Goal: Navigation & Orientation: Find specific page/section

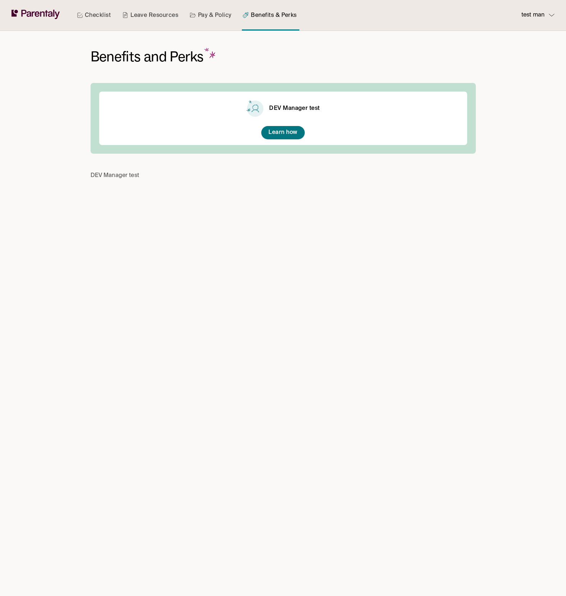
click at [220, 21] on link "Pay & Policy" at bounding box center [210, 15] width 45 height 31
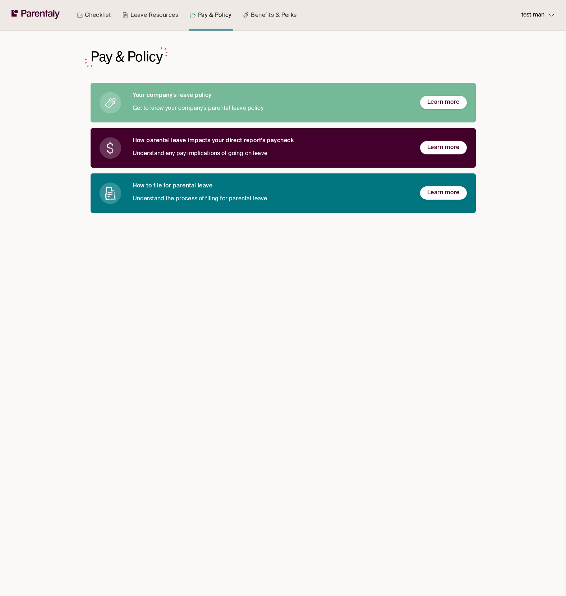
click at [259, 18] on link "Benefits & Perks" at bounding box center [269, 15] width 57 height 31
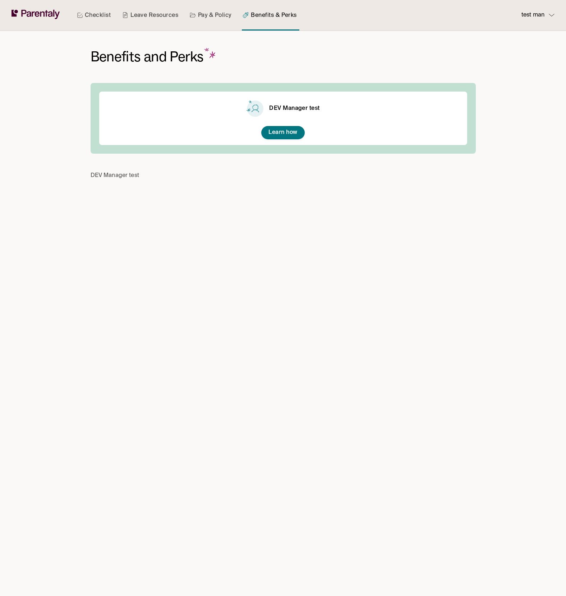
click at [291, 270] on div "Benefits and Perks DEV Manager test Learn how DEV Manager test" at bounding box center [282, 313] width 399 height 565
click at [505, 201] on div "Checklist Leave Resources Pay & Policy Benefits & Perks test man Benefits and P…" at bounding box center [283, 298] width 566 height 596
click at [539, 21] on button "test man" at bounding box center [534, 15] width 39 height 31
click at [526, 32] on p "Manage account" at bounding box center [524, 36] width 40 height 8
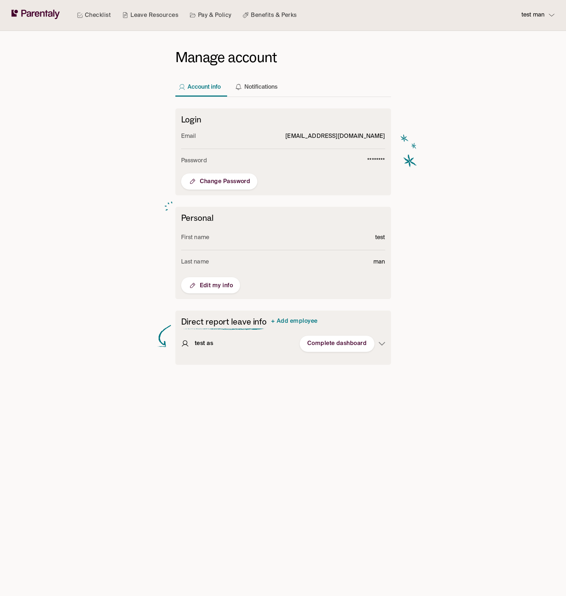
drag, startPoint x: 278, startPoint y: 135, endPoint x: 385, endPoint y: 134, distance: 106.7
click at [385, 134] on div "Login Email [EMAIL_ADDRESS][DOMAIN_NAME] Password ******** Change Password" at bounding box center [282, 151] width 215 height 87
copy p "[EMAIL_ADDRESS][DOMAIN_NAME]"
click at [542, 110] on div "Checklist Leave Resources Pay & Policy Benefits & Perks test man Manage account…" at bounding box center [283, 298] width 566 height 596
click at [291, 1] on link "Benefits & Perks" at bounding box center [269, 15] width 57 height 31
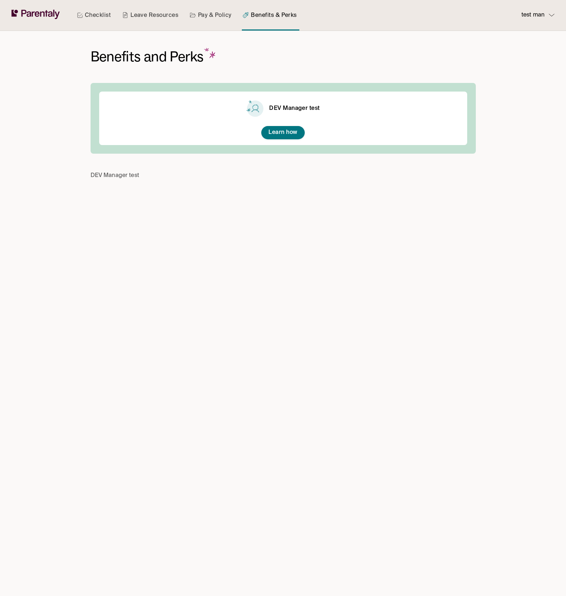
click at [503, 122] on div "Checklist Leave Resources Pay & Policy Benefits & Perks test man Benefits and P…" at bounding box center [283, 298] width 566 height 596
click at [512, 130] on div "Checklist Leave Resources Pay & Policy Benefits & Perks test man Benefits and P…" at bounding box center [283, 298] width 566 height 596
click at [413, 205] on div "Benefits and Perks DEV Manager test Learn how DEV Manager test" at bounding box center [282, 313] width 399 height 565
click at [472, 54] on div "Benefits and Perks DEV Manager test Learn how DEV Manager test" at bounding box center [283, 116] width 385 height 171
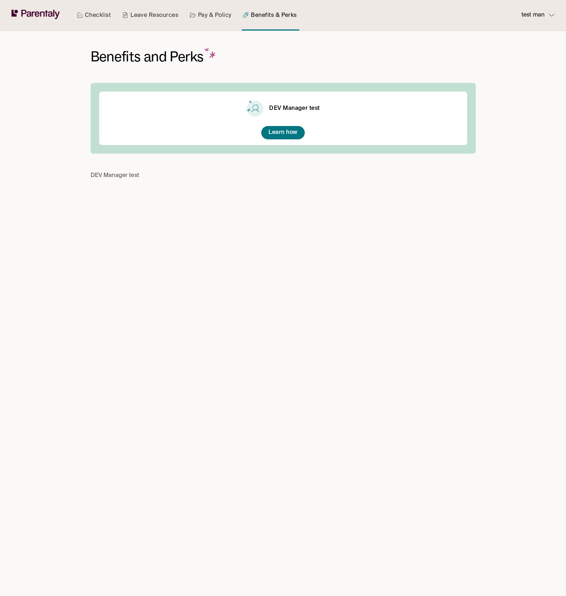
click at [490, 95] on div "Checklist Leave Resources Pay & Policy Benefits & Perks test man Benefits and P…" at bounding box center [283, 298] width 566 height 596
click at [510, 224] on div "Checklist Leave Resources Pay & Policy Benefits & Perks test man Benefits and P…" at bounding box center [283, 298] width 566 height 596
click at [523, 239] on div "Checklist Leave Resources Pay & Policy Benefits & Perks test man Benefits and P…" at bounding box center [283, 298] width 566 height 596
click at [500, 244] on div "Checklist Leave Resources Pay & Policy Benefits & Perks test man Benefits and P…" at bounding box center [283, 298] width 566 height 596
click at [500, 243] on div "Checklist Leave Resources Pay & Policy Benefits & Perks test man Benefits and P…" at bounding box center [283, 298] width 566 height 596
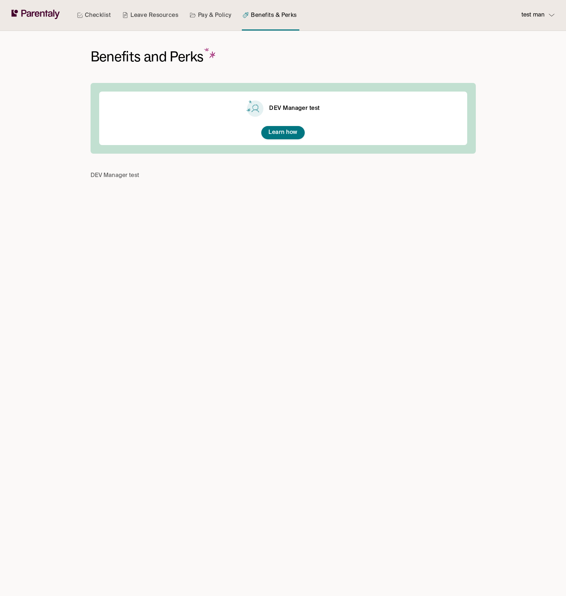
click at [500, 243] on div "Checklist Leave Resources Pay & Policy Benefits & Perks test man Benefits and P…" at bounding box center [283, 298] width 566 height 596
click at [558, 149] on div "Checklist Leave Resources Pay & Policy Benefits & Perks test man Benefits and P…" at bounding box center [283, 298] width 566 height 596
